Goal: Task Accomplishment & Management: Use online tool/utility

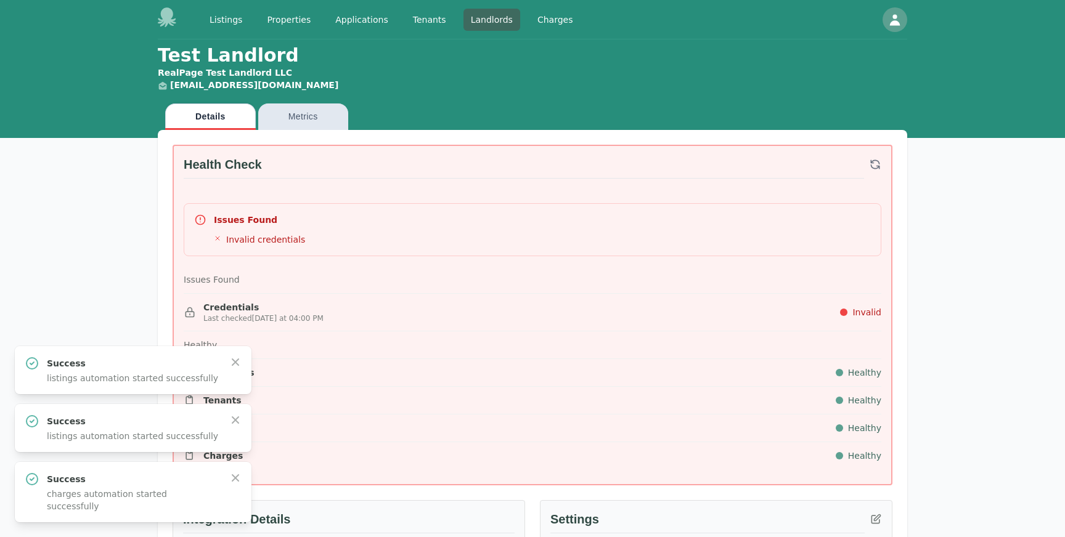
scroll to position [856, 0]
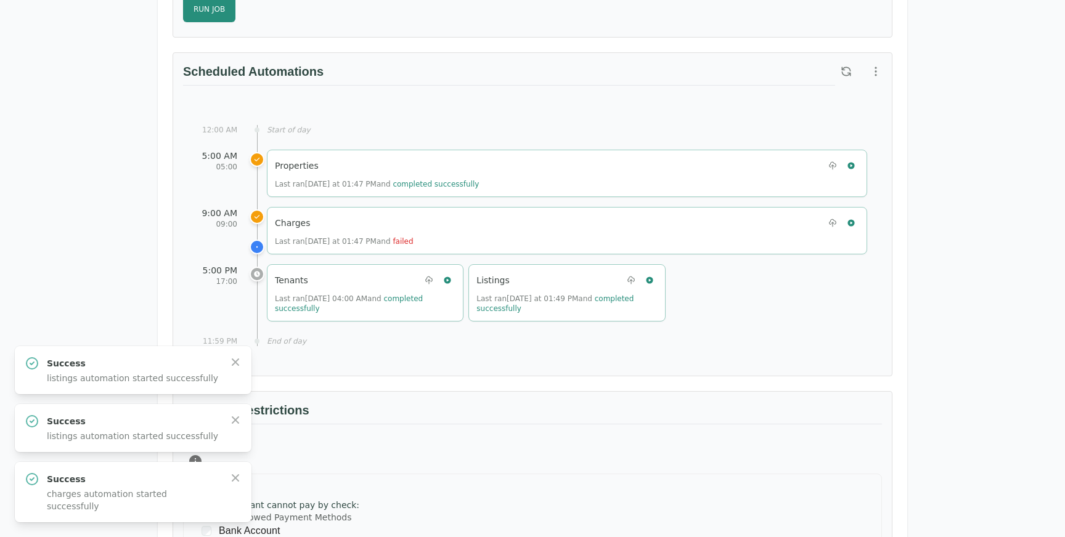
click at [538, 123] on div "12:00 AM Start of day 5:00 AM 05:00 Properties Last ran [DATE] at 01:47 PM and …" at bounding box center [532, 235] width 699 height 251
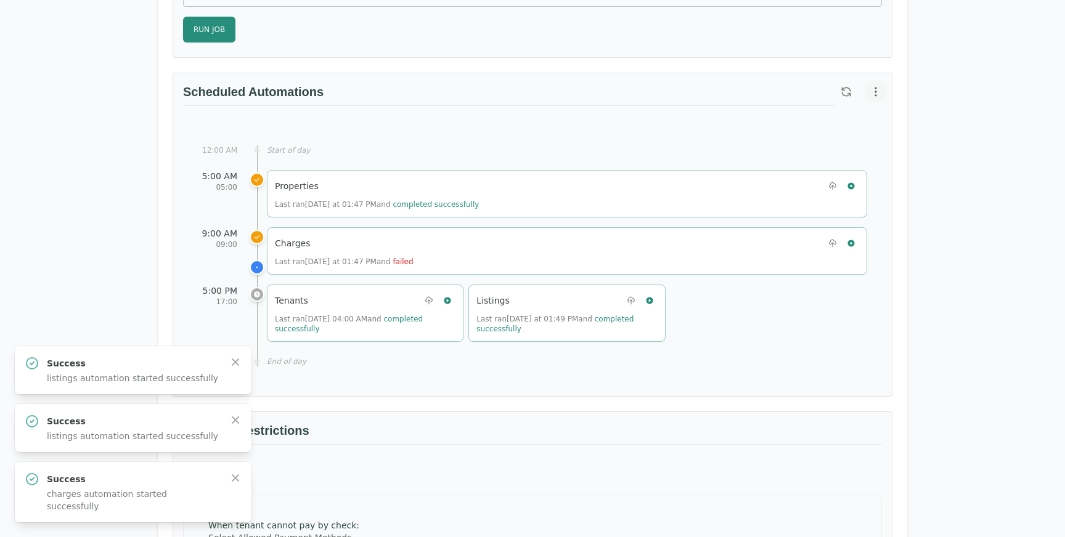
click at [874, 92] on icon "button" at bounding box center [875, 92] width 12 height 12
click at [807, 137] on span "View Automation History" at bounding box center [814, 140] width 109 height 15
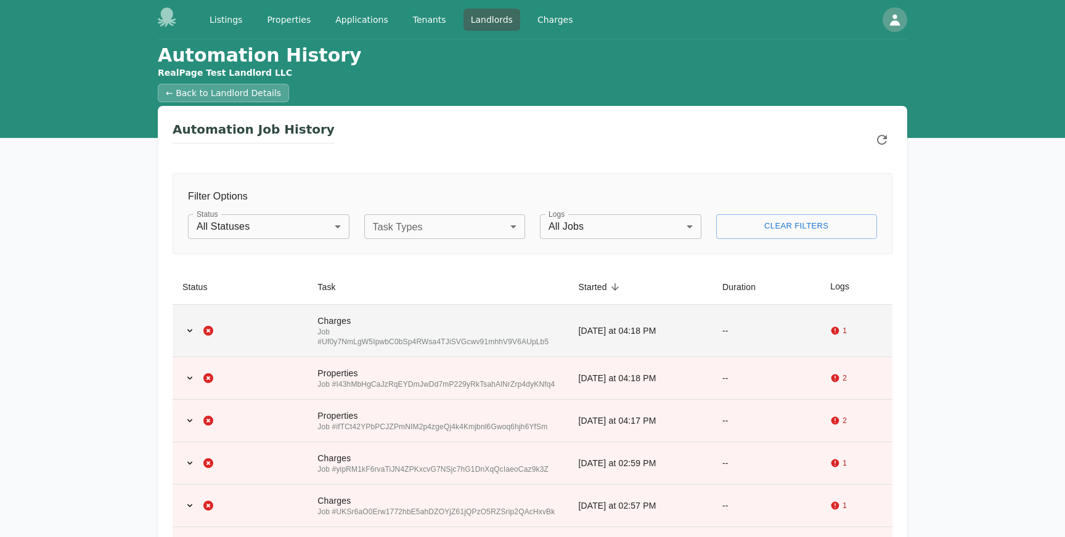
click at [363, 323] on div "Charges" at bounding box center [437, 321] width 241 height 12
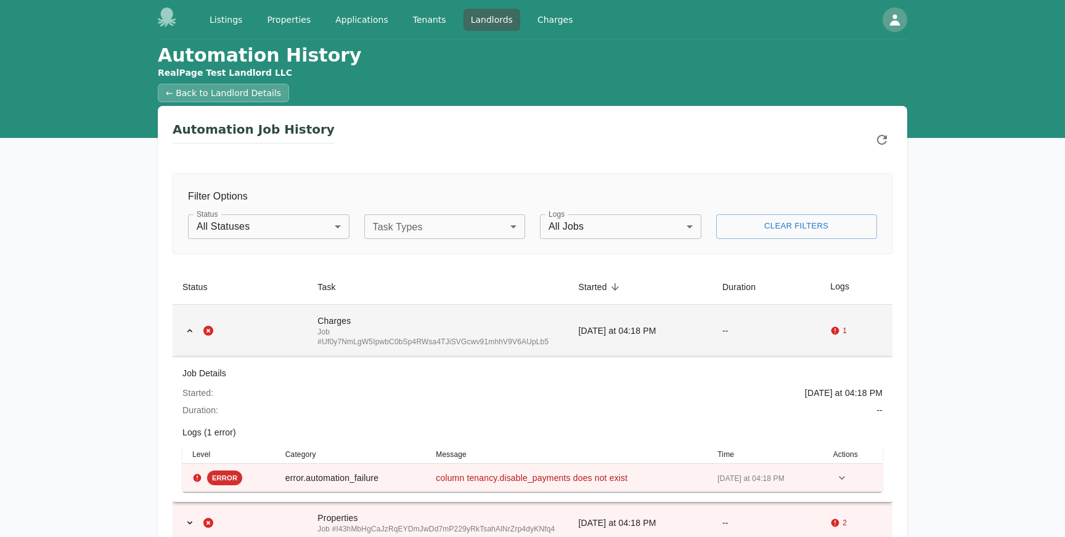
click at [363, 323] on div "Charges" at bounding box center [437, 321] width 241 height 12
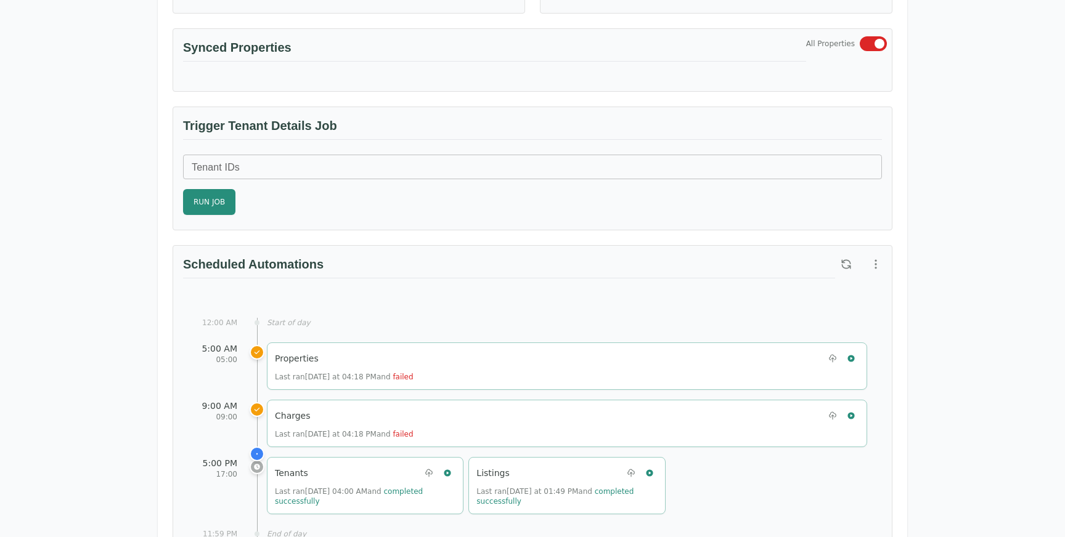
scroll to position [653, 0]
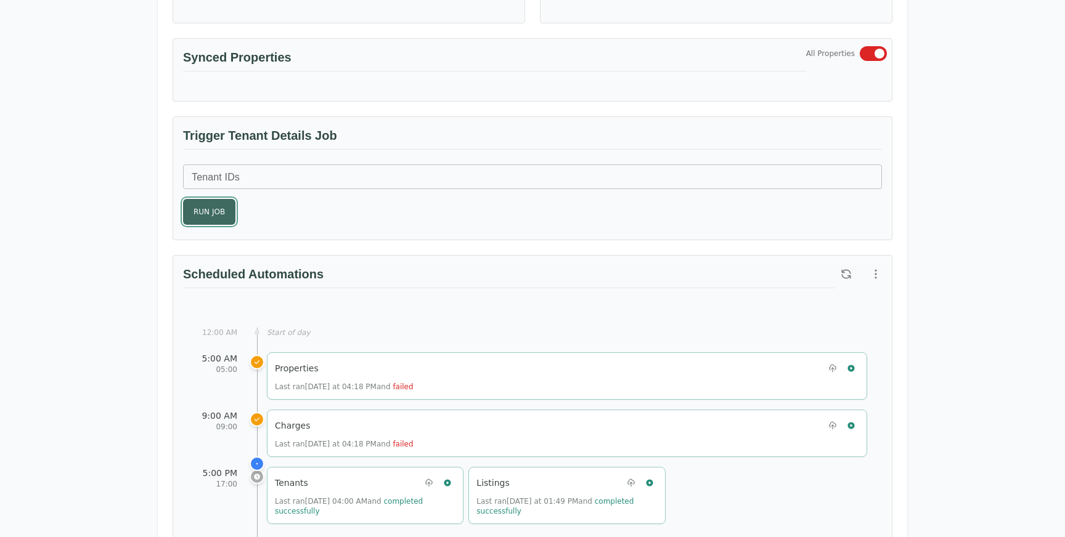
click at [221, 201] on button "Run Job" at bounding box center [209, 212] width 52 height 26
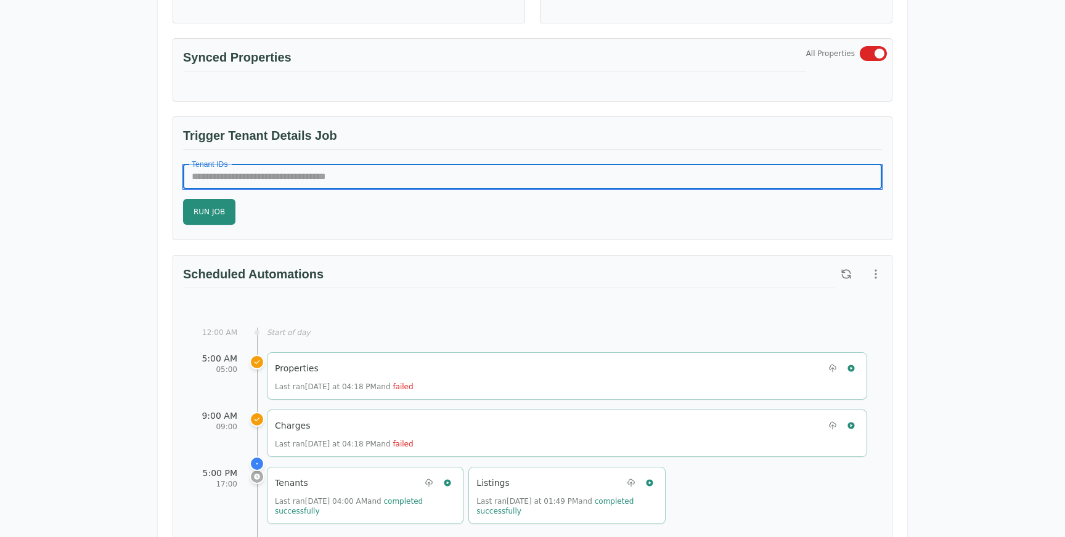
click at [242, 171] on input "Tenant IDs" at bounding box center [532, 176] width 699 height 25
type input "*"
click at [226, 222] on button "Run Job" at bounding box center [209, 212] width 52 height 26
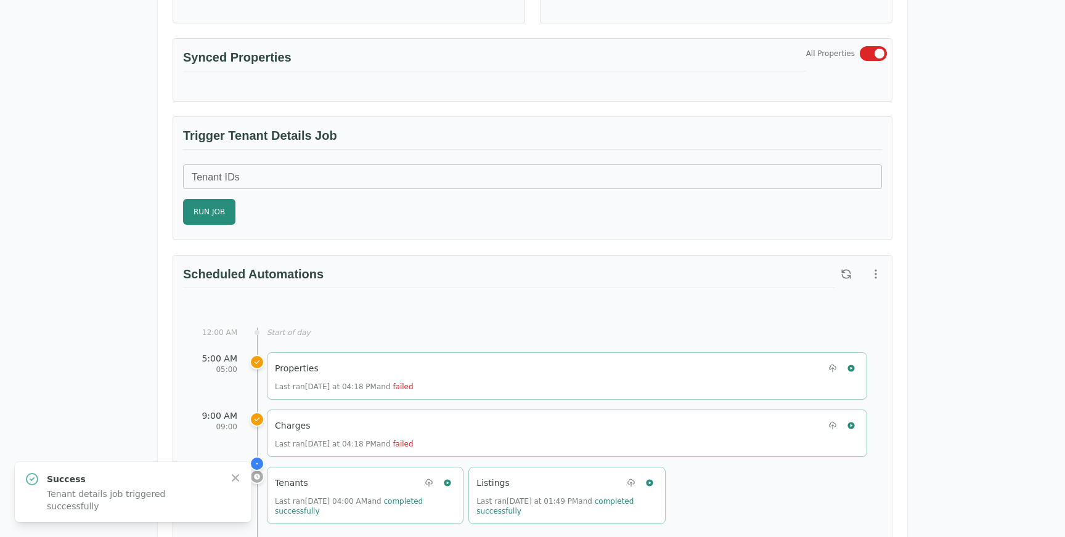
click at [376, 248] on div "Health Check Issues Found Invalid credentials Issues Found Credentials Last che…" at bounding box center [532, 265] width 720 height 1546
click at [852, 366] on icon "button" at bounding box center [850, 368] width 7 height 7
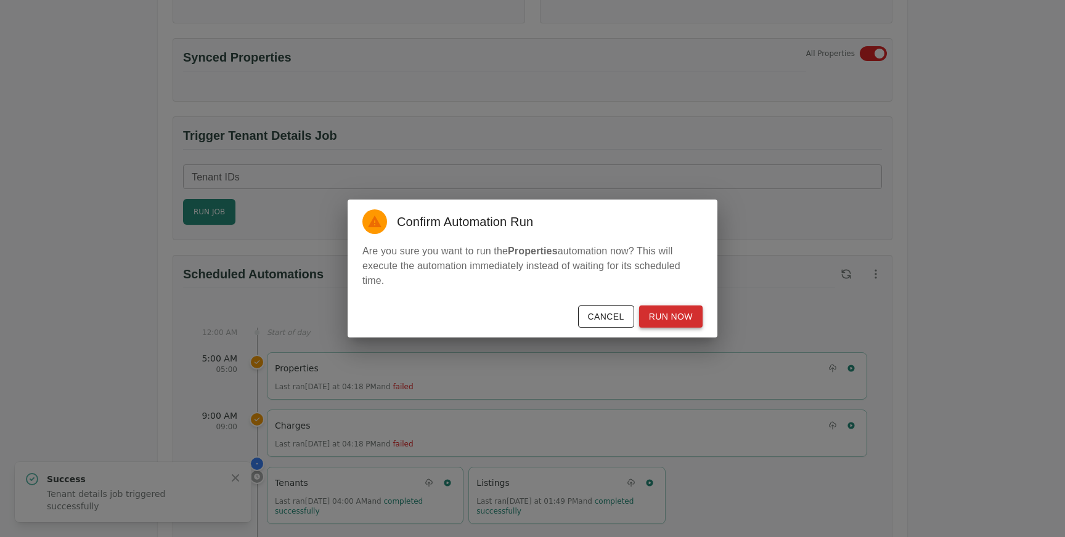
click at [679, 314] on button "Run Now" at bounding box center [670, 317] width 63 height 23
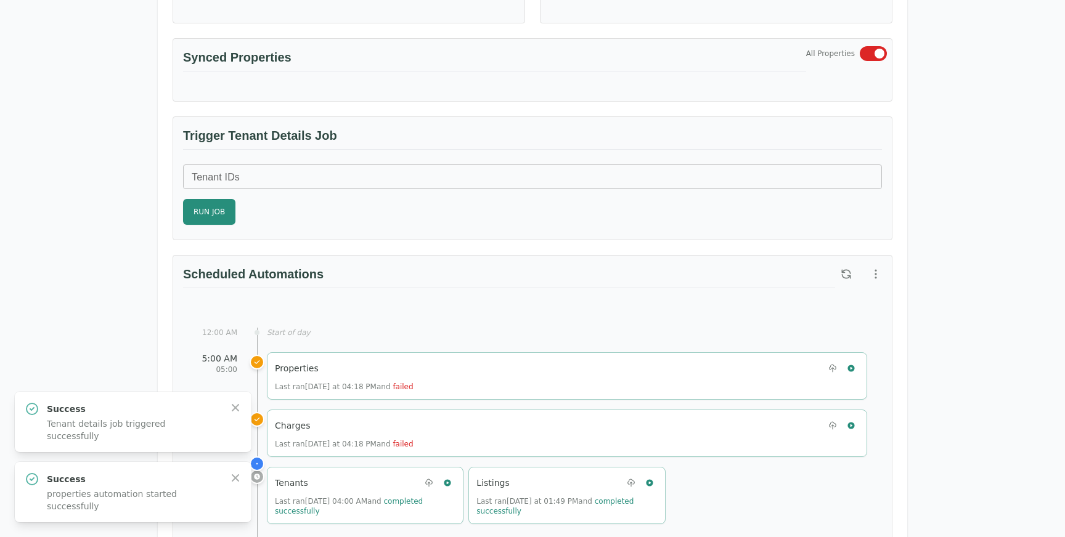
scroll to position [671, 0]
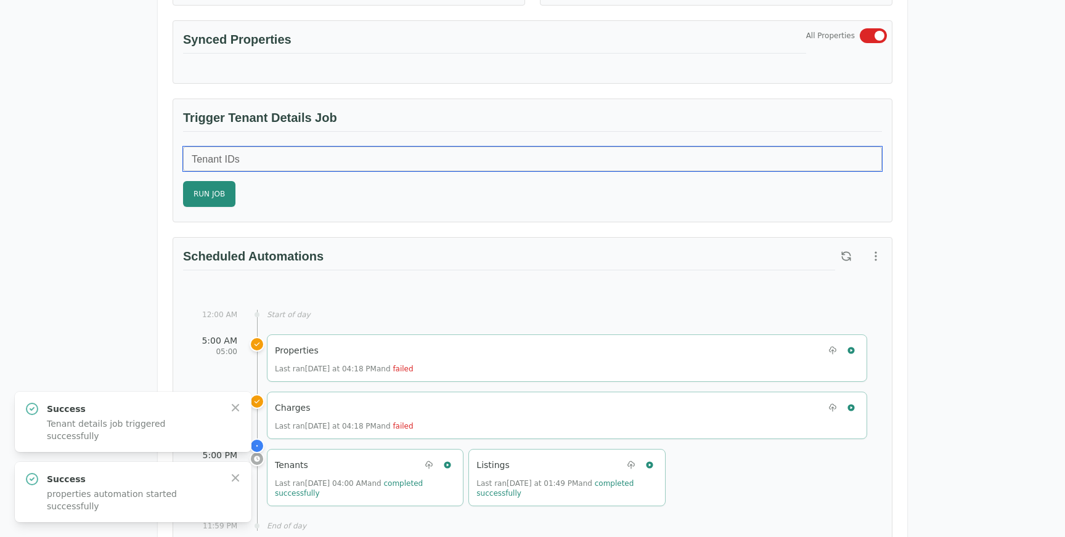
click at [451, 158] on input "Tenant IDs" at bounding box center [532, 159] width 699 height 25
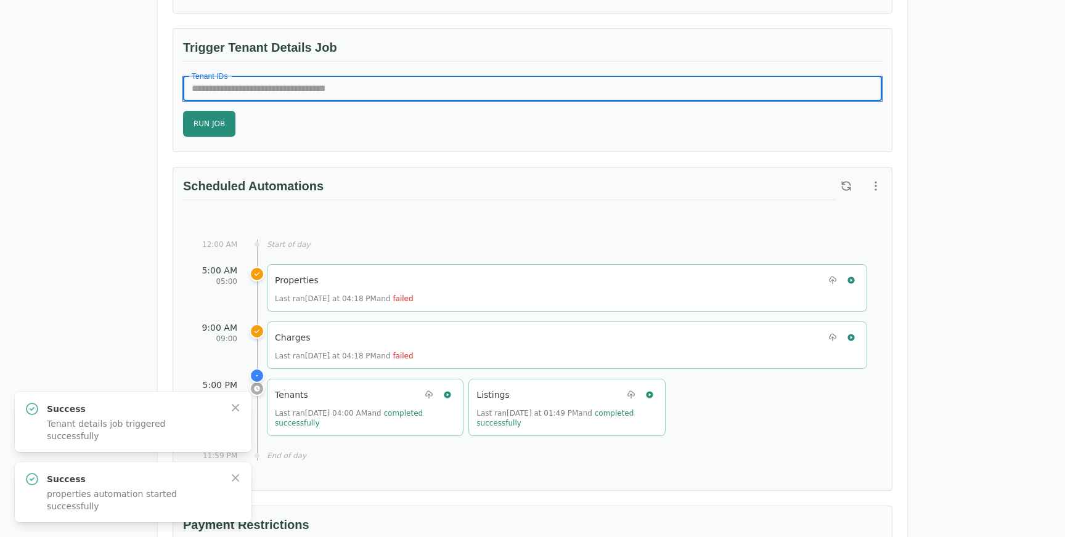
click at [415, 88] on input "Tenant IDs" at bounding box center [532, 88] width 699 height 25
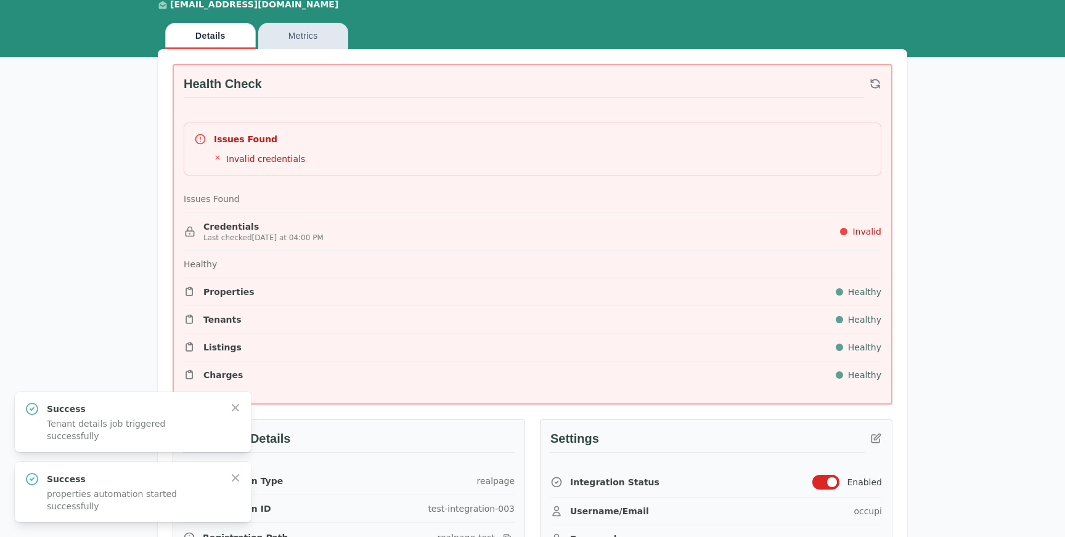
scroll to position [0, 0]
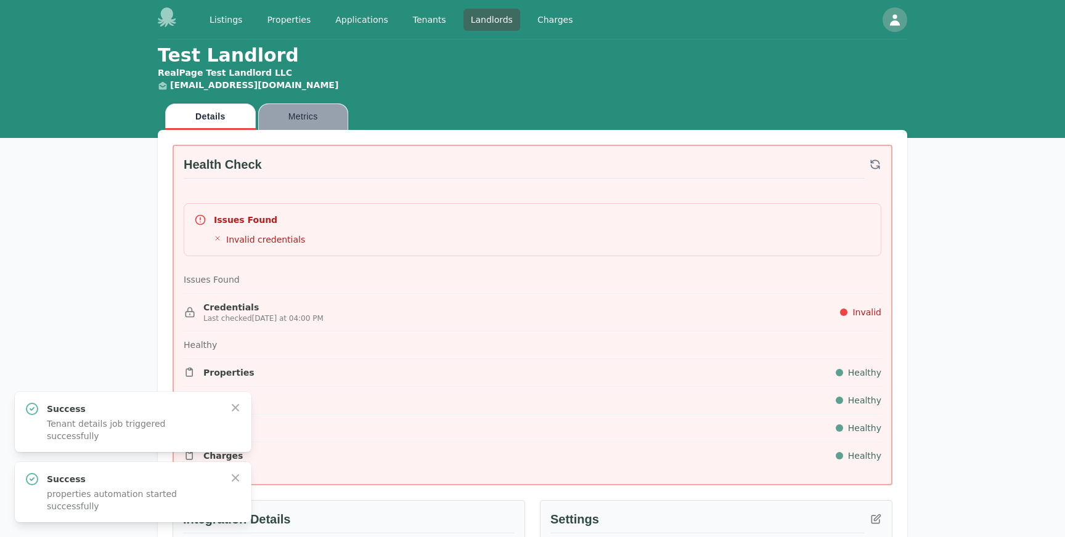
click at [284, 123] on button "Metrics" at bounding box center [303, 116] width 90 height 26
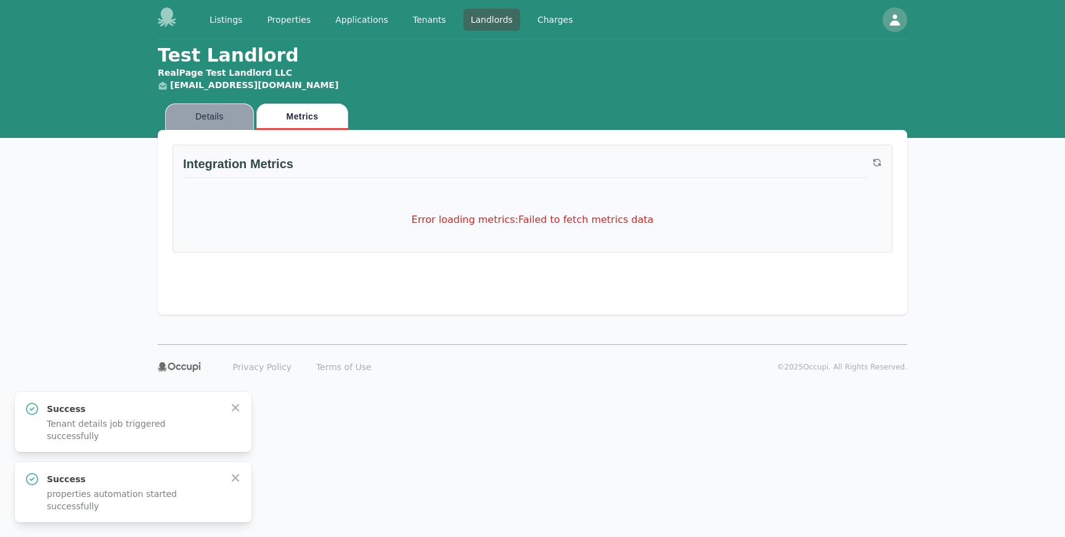
click at [209, 114] on button "Details" at bounding box center [209, 116] width 89 height 26
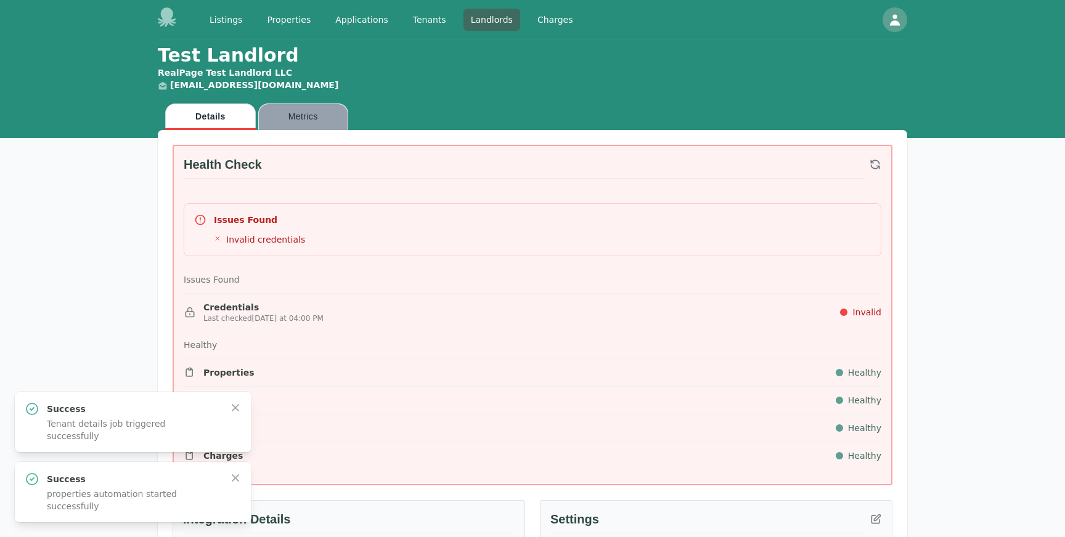
click at [286, 115] on button "Metrics" at bounding box center [303, 116] width 90 height 26
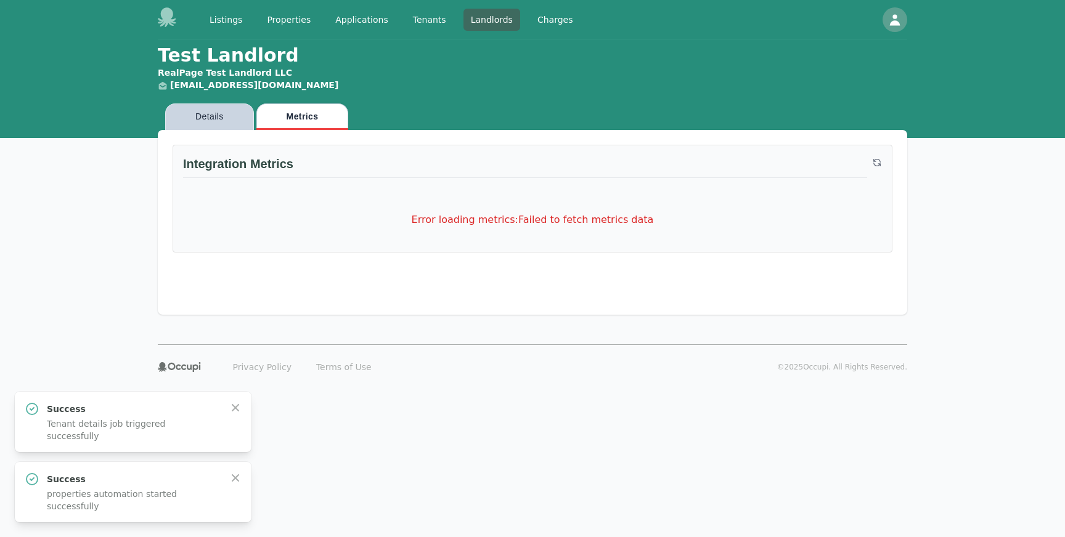
click at [219, 112] on button "Details" at bounding box center [209, 116] width 89 height 26
